Goal: Task Accomplishment & Management: Use online tool/utility

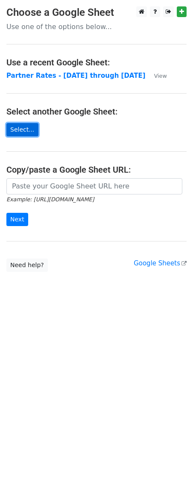
click at [24, 130] on link "Select..." at bounding box center [22, 129] width 32 height 13
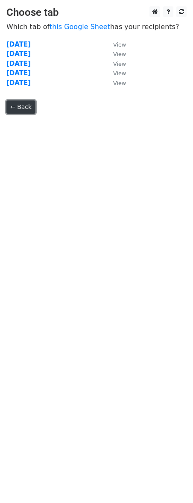
click at [22, 105] on link "← Back" at bounding box center [20, 106] width 29 height 13
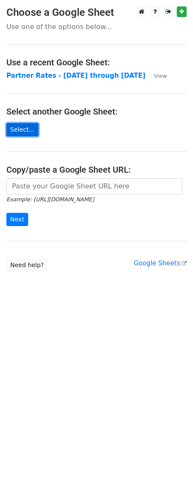
click at [28, 129] on link "Select..." at bounding box center [22, 129] width 32 height 13
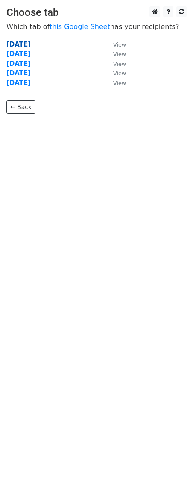
click at [18, 42] on strong "[DATE]" at bounding box center [18, 45] width 24 height 8
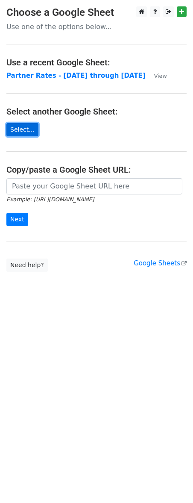
click at [28, 128] on link "Select..." at bounding box center [22, 129] width 32 height 13
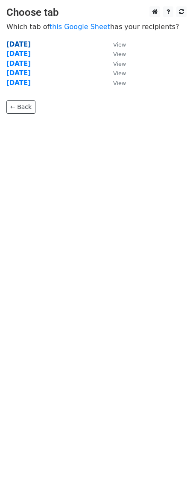
click at [16, 45] on strong "[DATE]" at bounding box center [18, 45] width 24 height 8
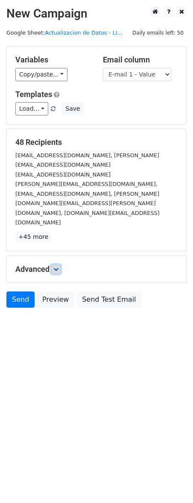
click at [59, 267] on icon at bounding box center [55, 269] width 5 height 5
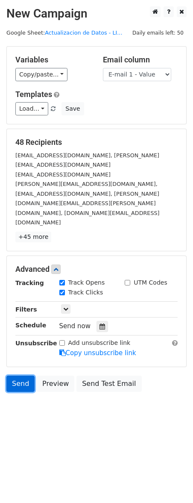
click at [19, 375] on link "Send" at bounding box center [20, 383] width 28 height 16
